Goal: Go to known website: Access a specific website the user already knows

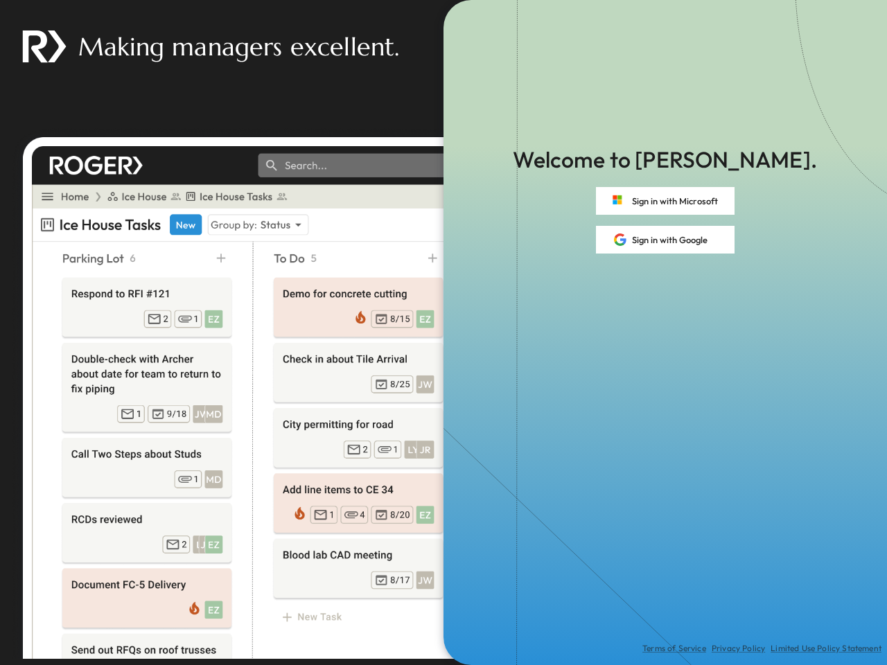
click at [443, 333] on div "Terms of Service Privacy Policy Limited Use Policy Statement" at bounding box center [664, 460] width 443 height 412
click at [665, 201] on button "Sign in with Microsoft" at bounding box center [665, 201] width 139 height 28
click at [665, 240] on button "Sign in with Google" at bounding box center [665, 240] width 139 height 28
